Goal: Task Accomplishment & Management: Use online tool/utility

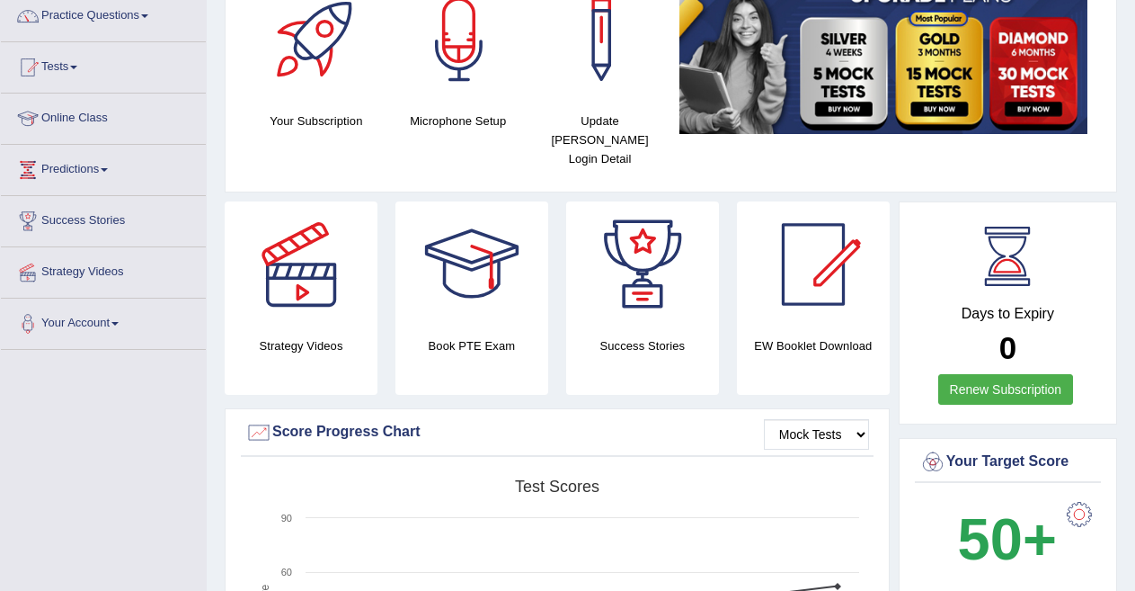
scroll to position [119, 0]
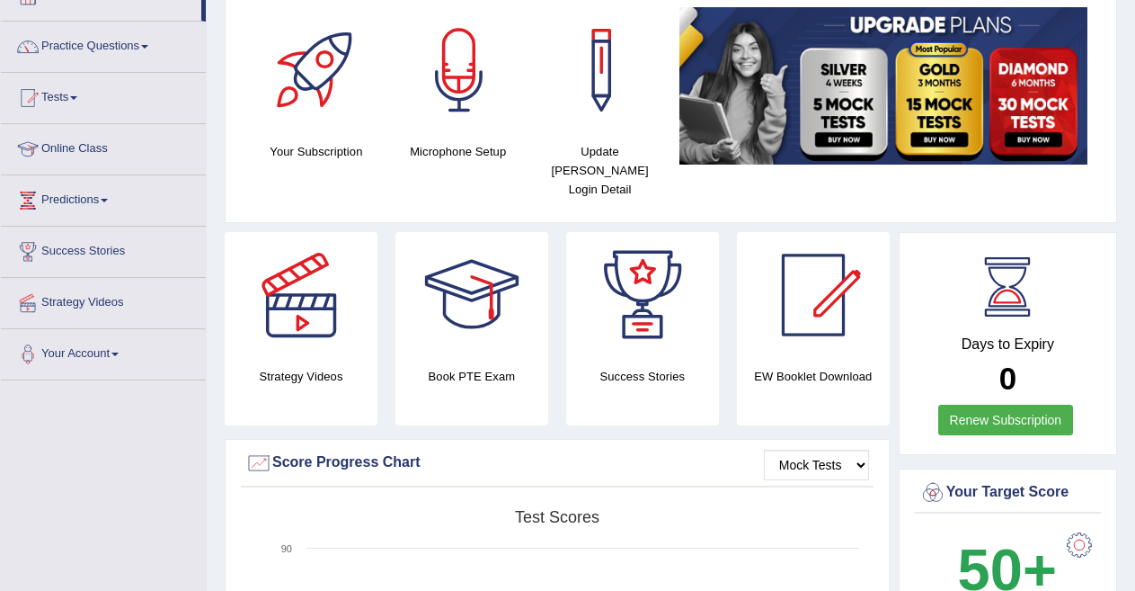
click at [77, 99] on span at bounding box center [73, 98] width 7 height 4
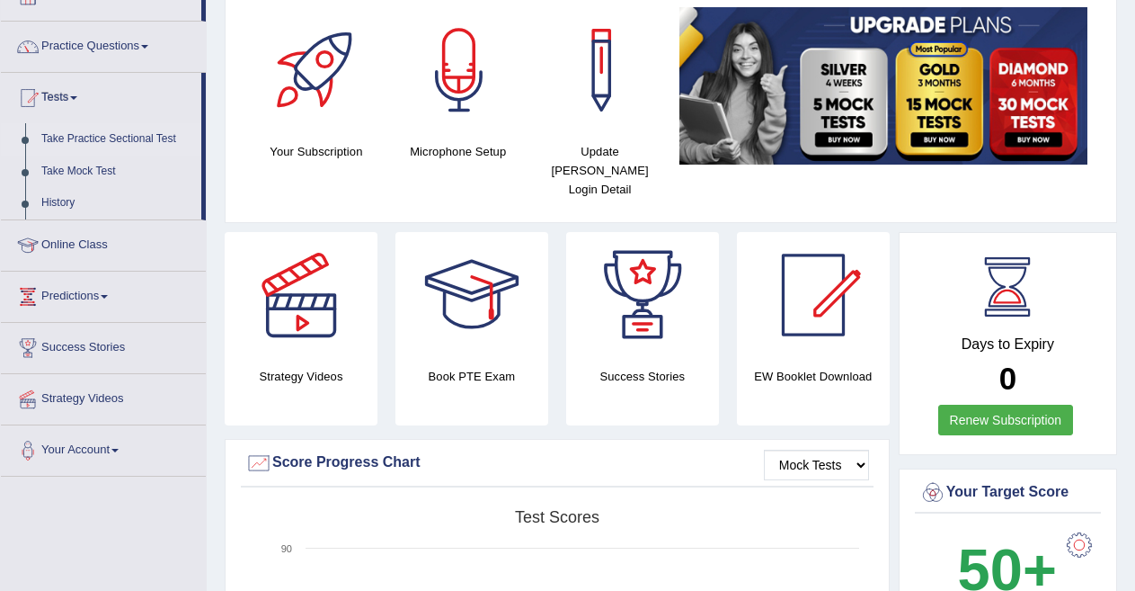
click at [132, 138] on link "Take Practice Sectional Test" at bounding box center [117, 139] width 168 height 32
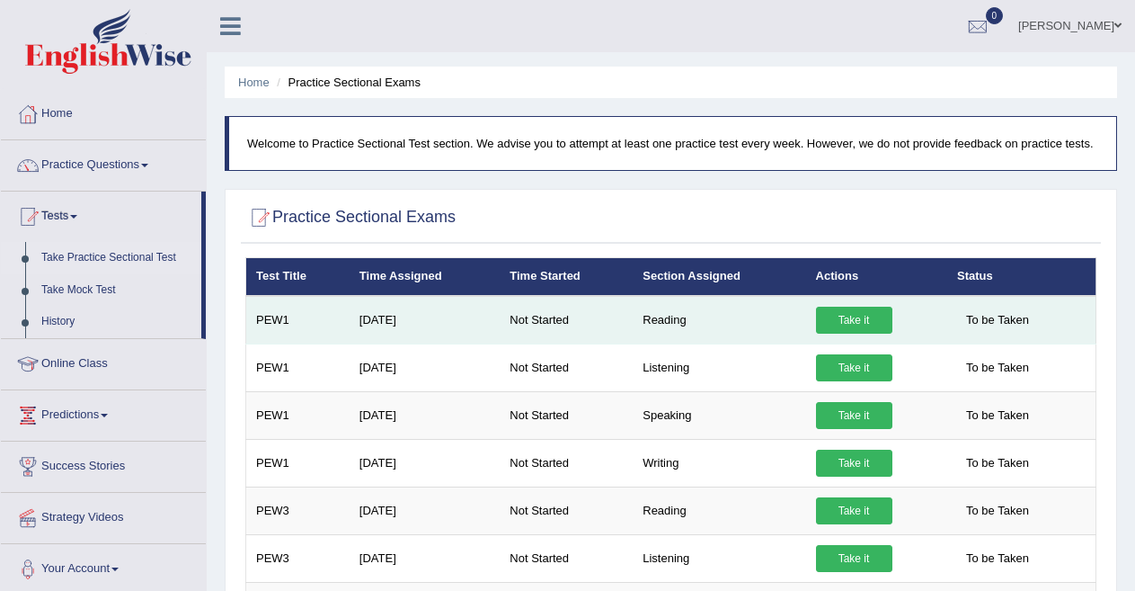
click at [851, 311] on link "Take it" at bounding box center [854, 320] width 76 height 27
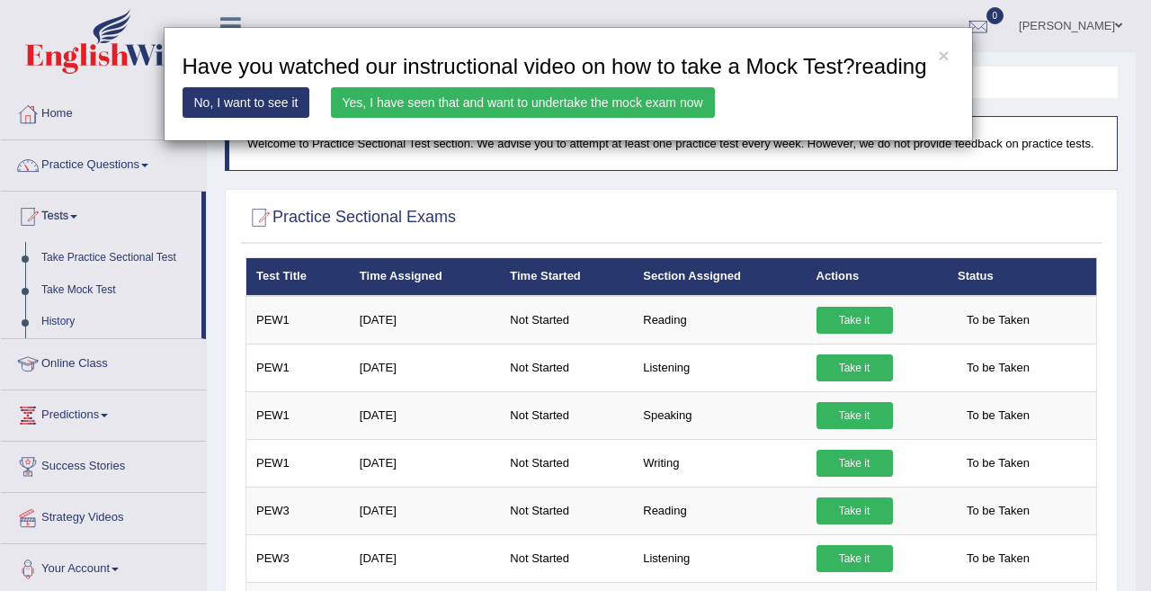
click at [525, 101] on link "Yes, I have seen that and want to undertake the mock exam now" at bounding box center [523, 102] width 384 height 31
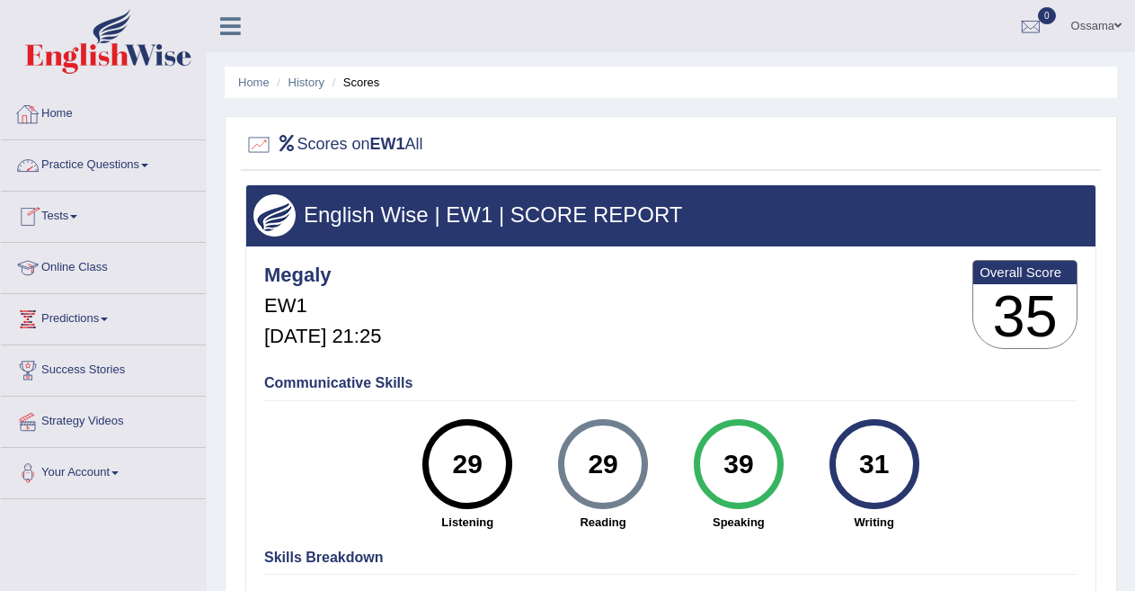
click at [49, 116] on link "Home" at bounding box center [103, 111] width 205 height 45
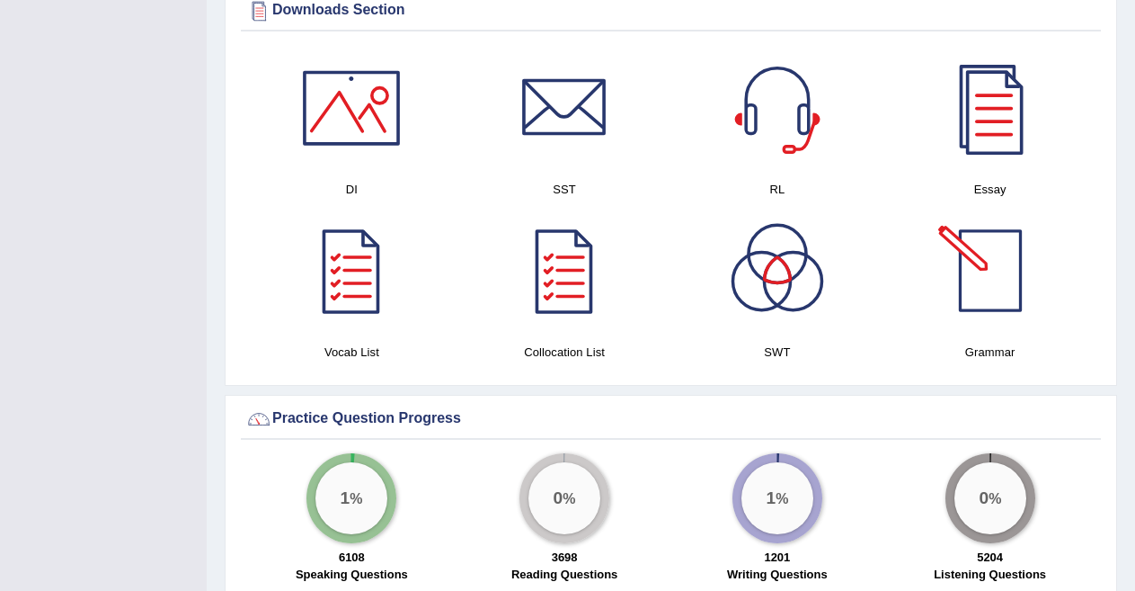
click at [992, 233] on div at bounding box center [991, 271] width 126 height 126
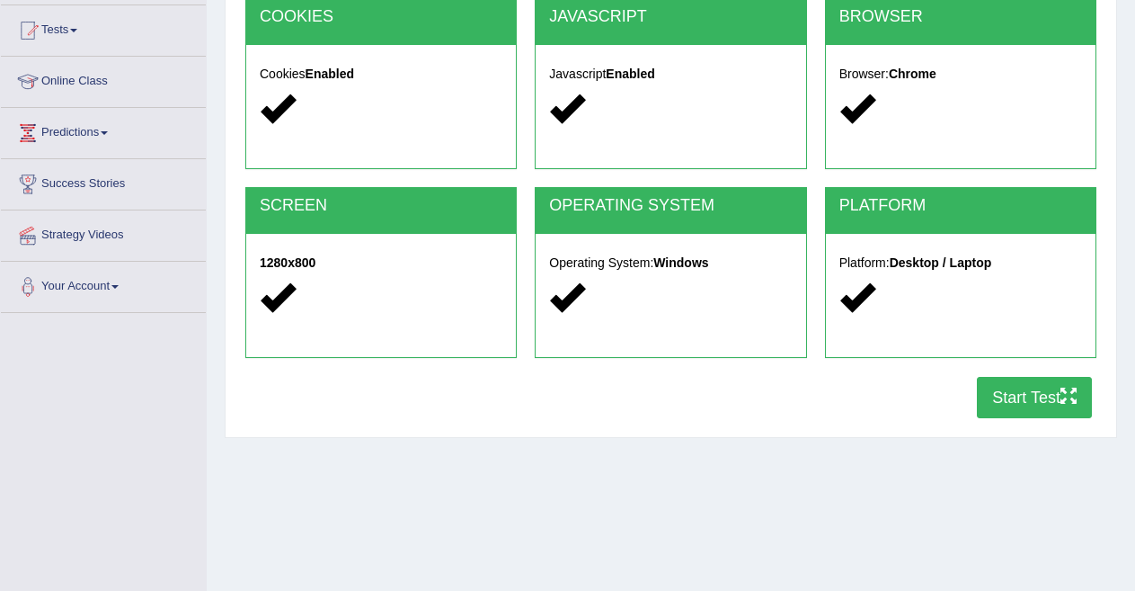
scroll to position [201, 0]
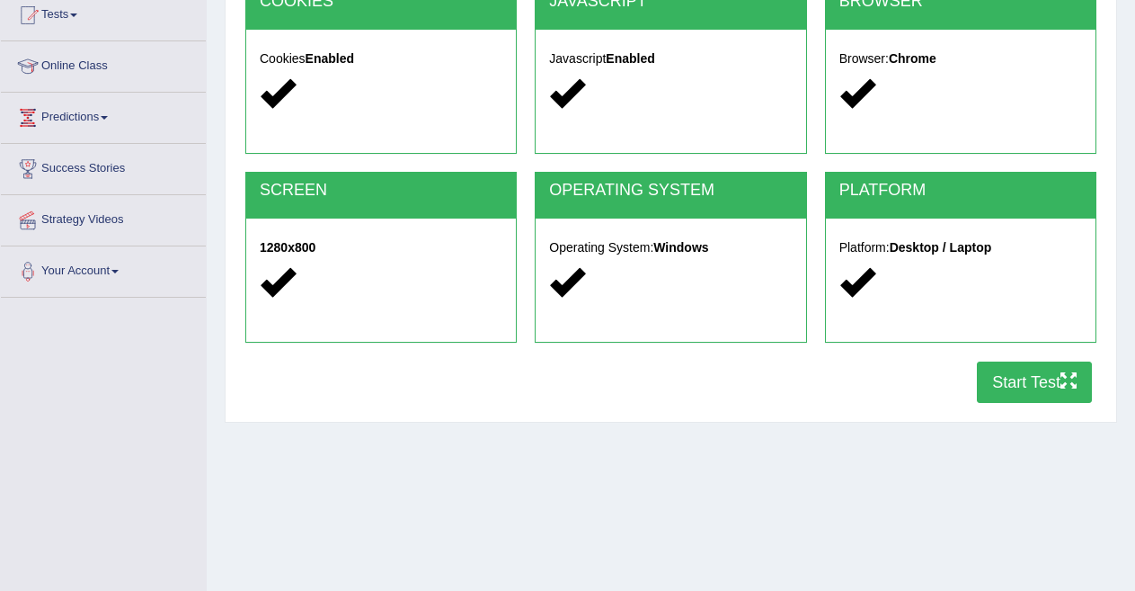
click at [1005, 370] on button "Start Test" at bounding box center [1034, 381] width 115 height 41
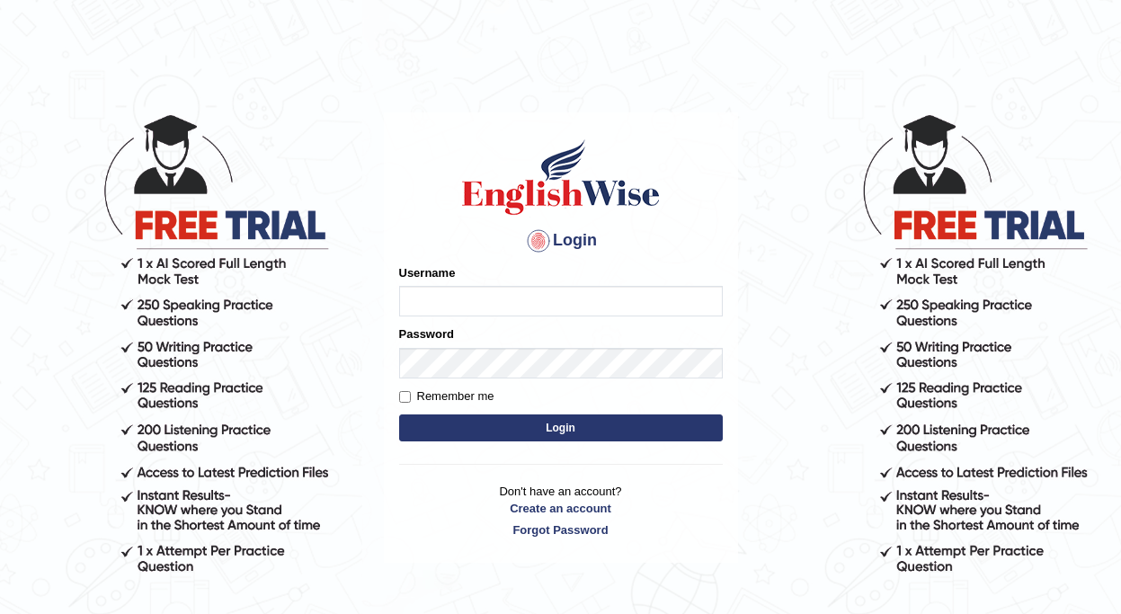
type input "Megaly"
click at [574, 428] on button "Login" at bounding box center [561, 427] width 324 height 27
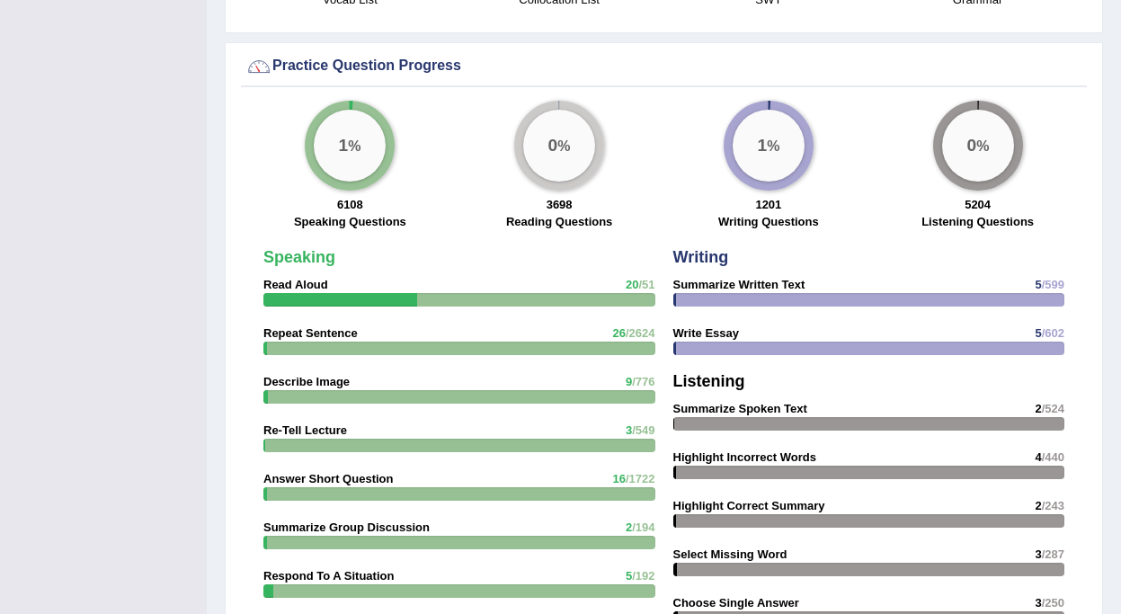
scroll to position [1294, 0]
